Goal: Transaction & Acquisition: Download file/media

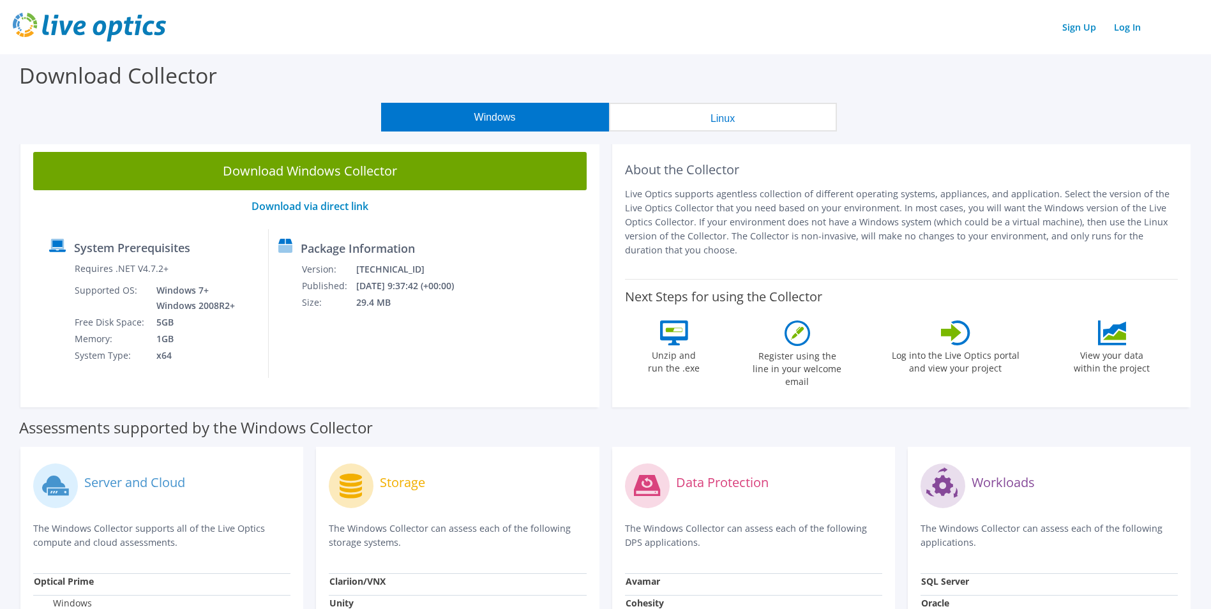
click at [718, 109] on button "Linux" at bounding box center [723, 117] width 228 height 29
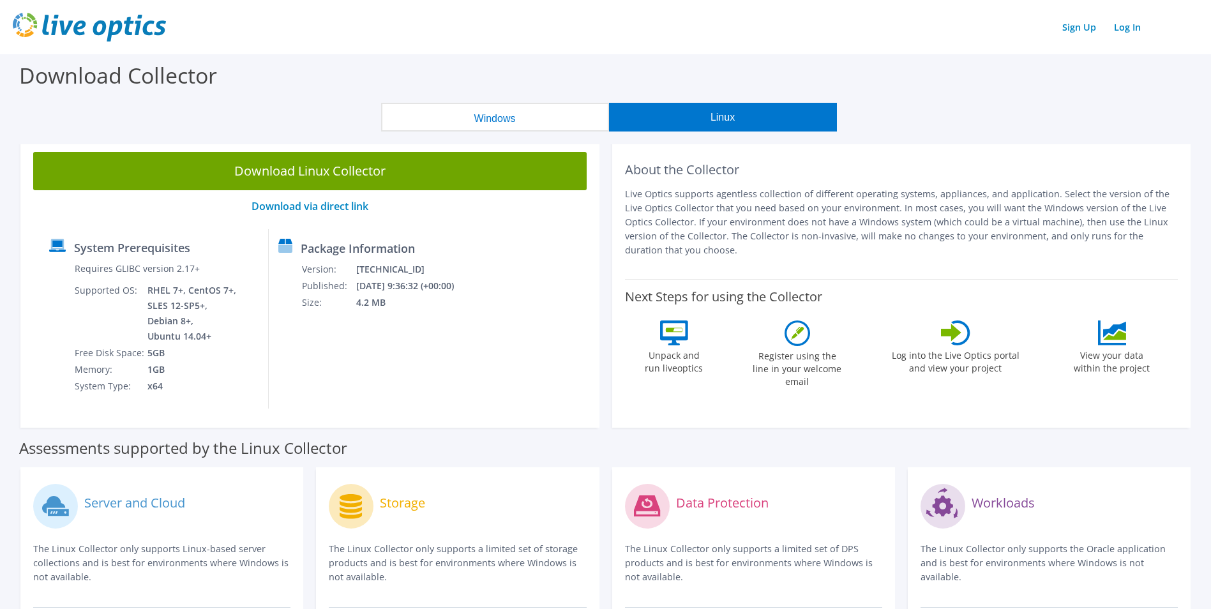
click at [501, 121] on button "Windows" at bounding box center [495, 117] width 228 height 29
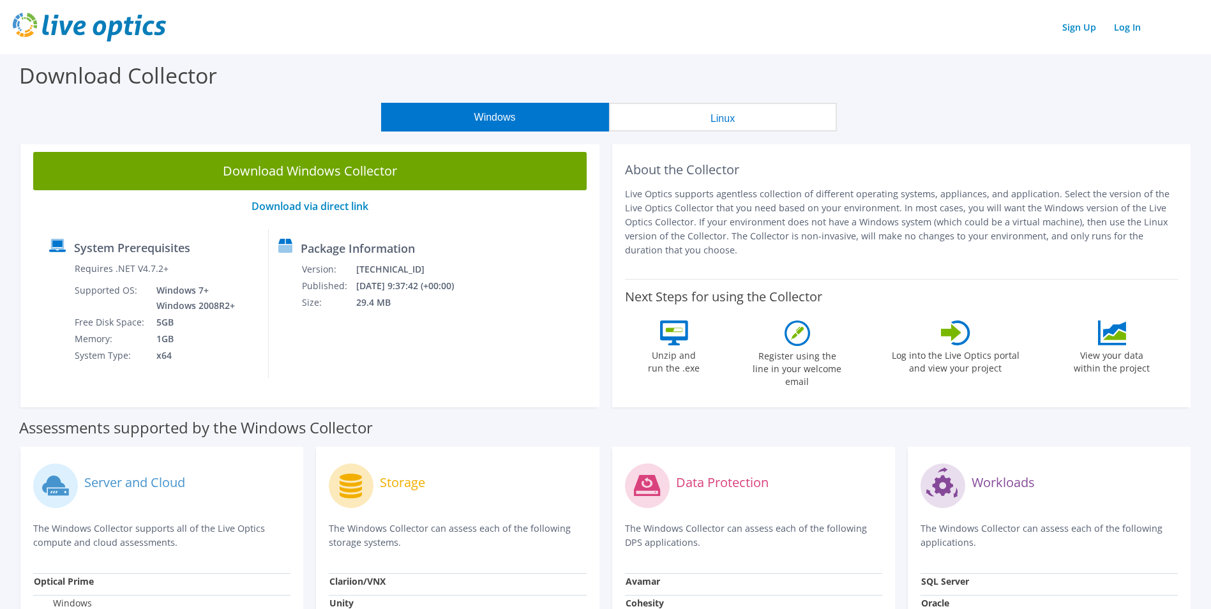
click at [665, 121] on button "Linux" at bounding box center [723, 117] width 228 height 29
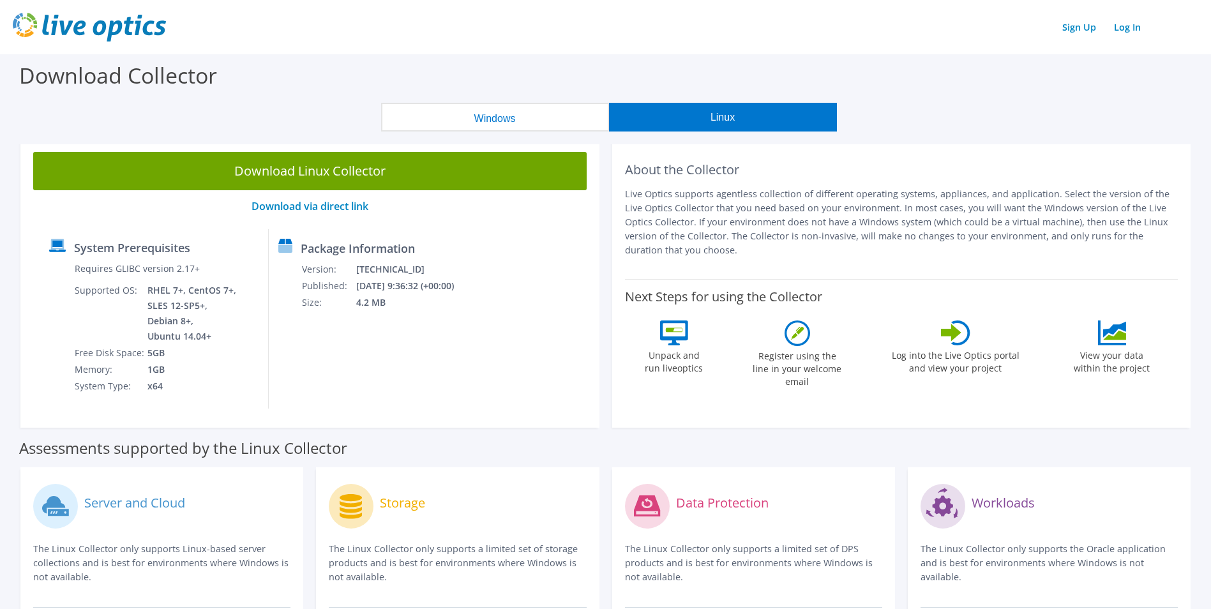
click at [504, 94] on div "Download Collector" at bounding box center [605, 78] width 1199 height 49
click at [506, 116] on button "Windows" at bounding box center [495, 117] width 228 height 29
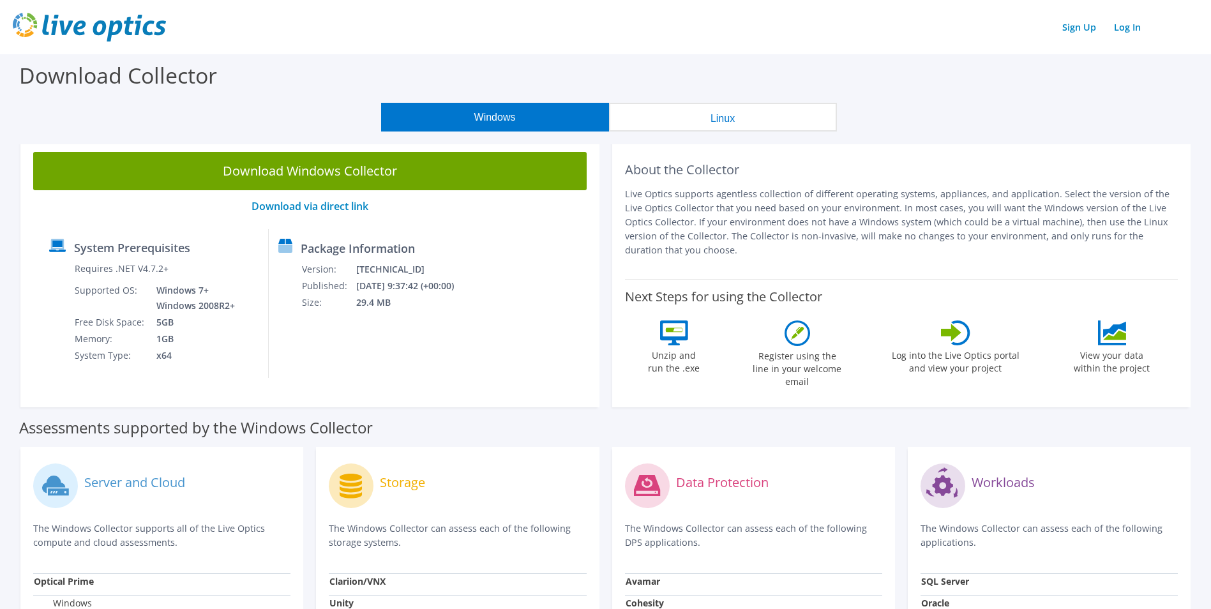
click at [358, 167] on link "Download Windows Collector" at bounding box center [310, 171] width 554 height 38
click at [965, 135] on section "Download Collector Windows Linux Download Windows Collector Download via direct…" at bounding box center [605, 506] width 1211 height 905
